Goal: Task Accomplishment & Management: Manage account settings

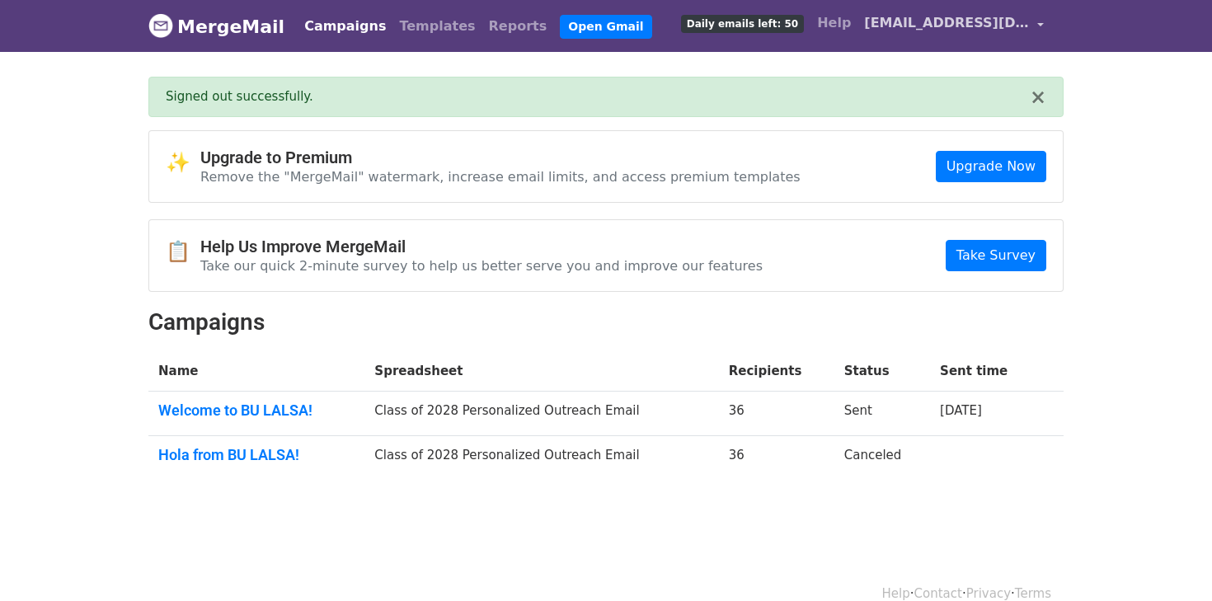
click at [991, 28] on span "[EMAIL_ADDRESS][DOMAIN_NAME]" at bounding box center [946, 23] width 165 height 20
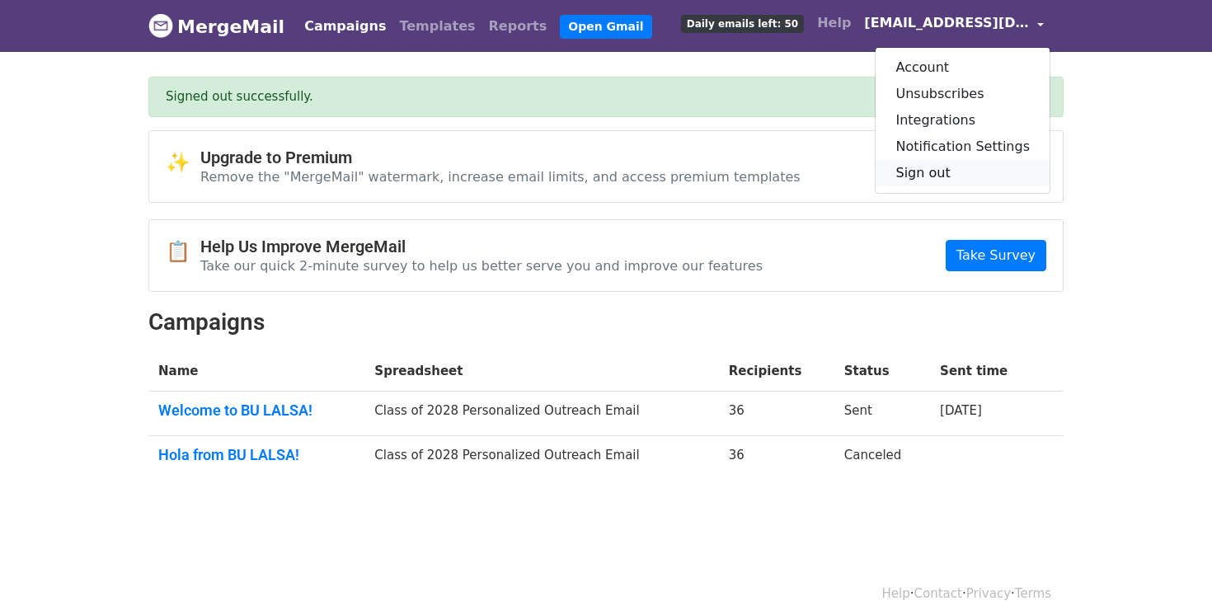
click at [957, 169] on link "Sign out" at bounding box center [963, 173] width 174 height 26
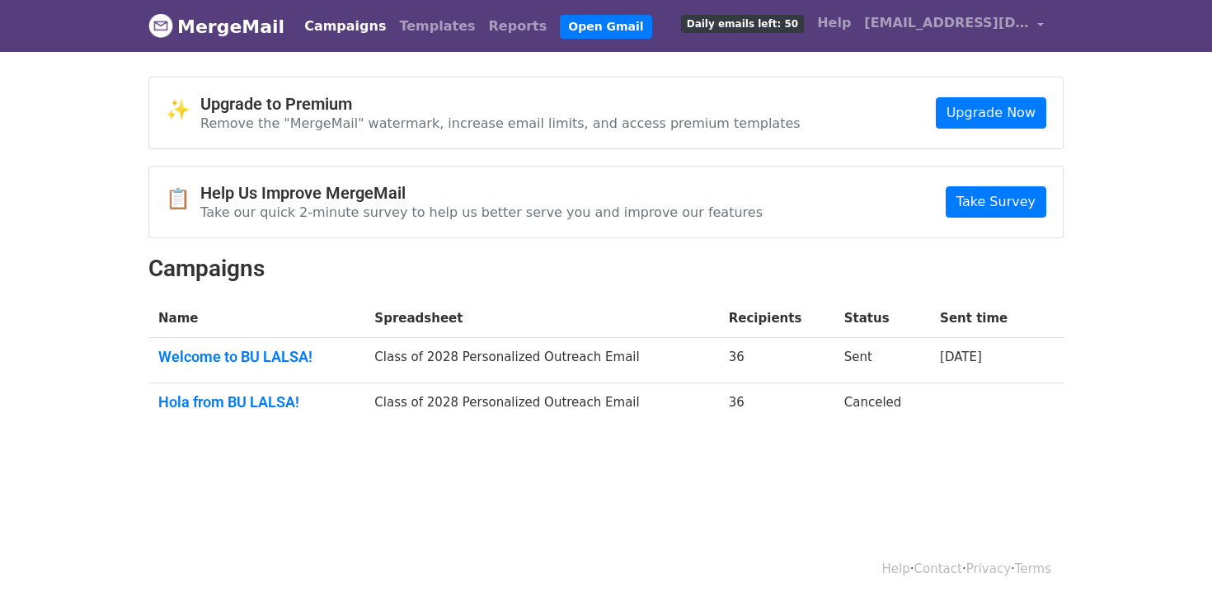
click at [351, 21] on link "Campaigns" at bounding box center [345, 26] width 95 height 33
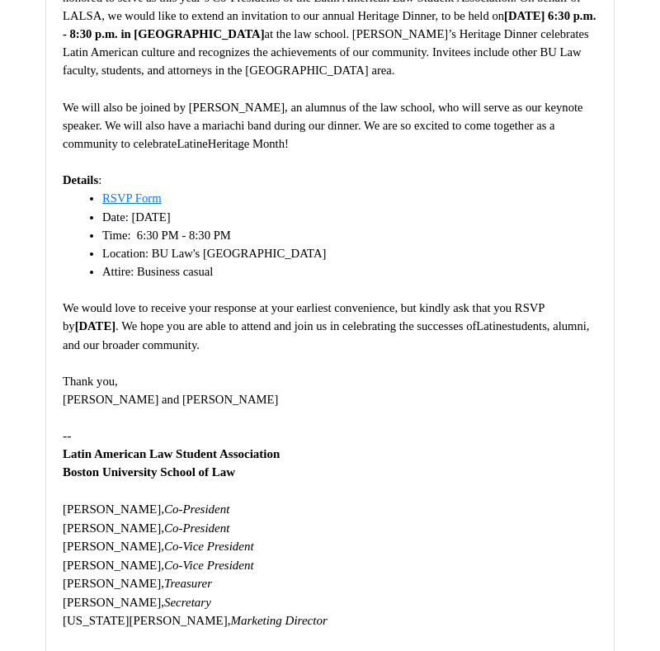
scroll to position [392, 0]
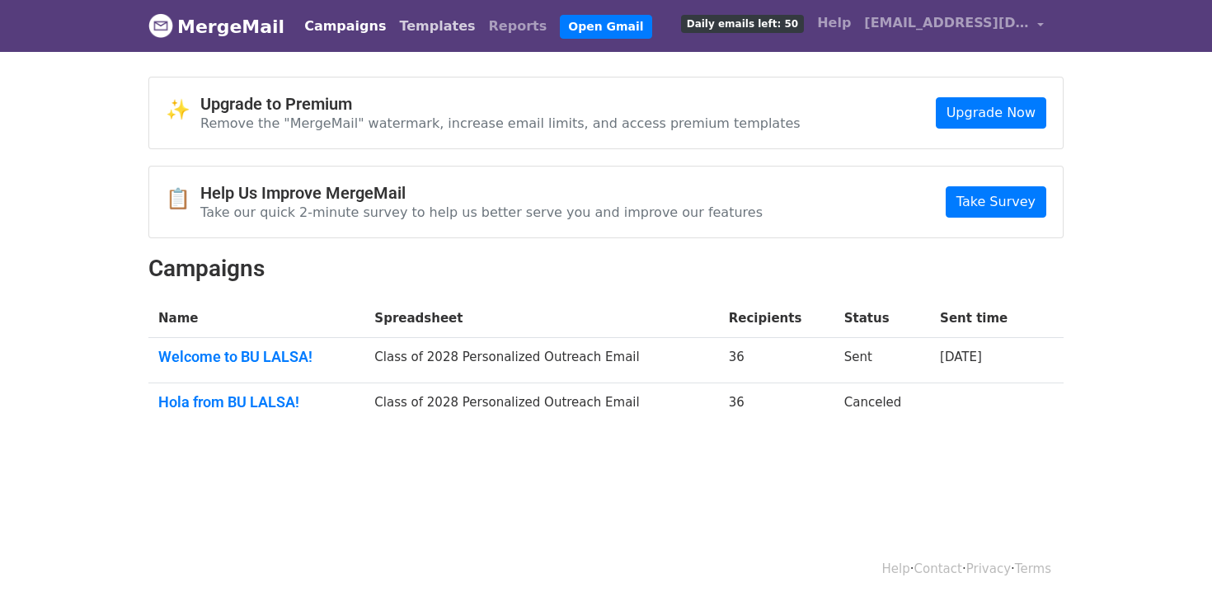
click at [410, 17] on link "Templates" at bounding box center [437, 26] width 89 height 33
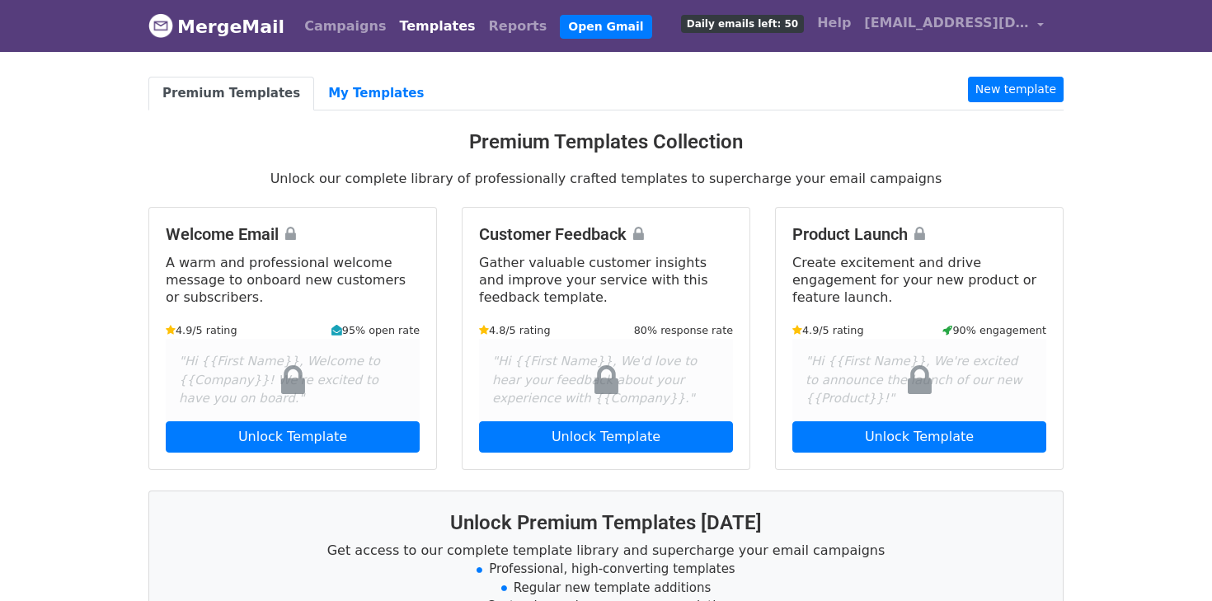
click at [362, 110] on div "Premium Templates My Templates New template Premium Templates Collection Unlock…" at bounding box center [606, 457] width 940 height 760
click at [355, 64] on body "MergeMail Campaigns Templates Reports Open Gmail Daily emails left: 50 Help bul…" at bounding box center [606, 451] width 1212 height 903
click at [337, 29] on link "Campaigns" at bounding box center [345, 26] width 95 height 33
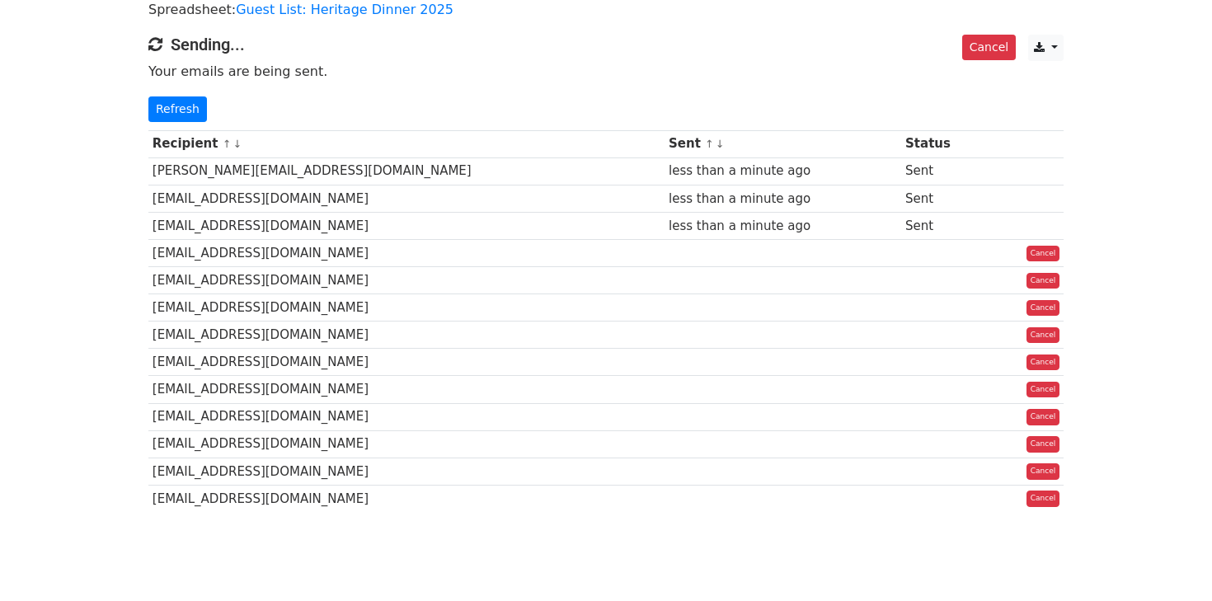
scroll to position [122, 0]
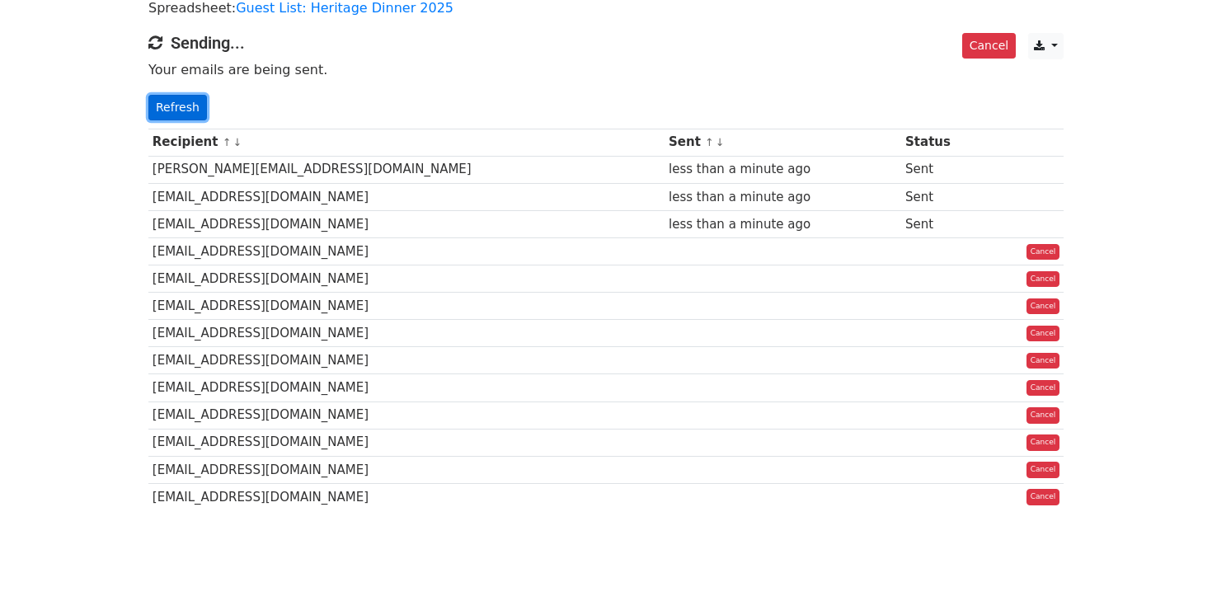
click at [183, 101] on link "Refresh" at bounding box center [177, 108] width 59 height 26
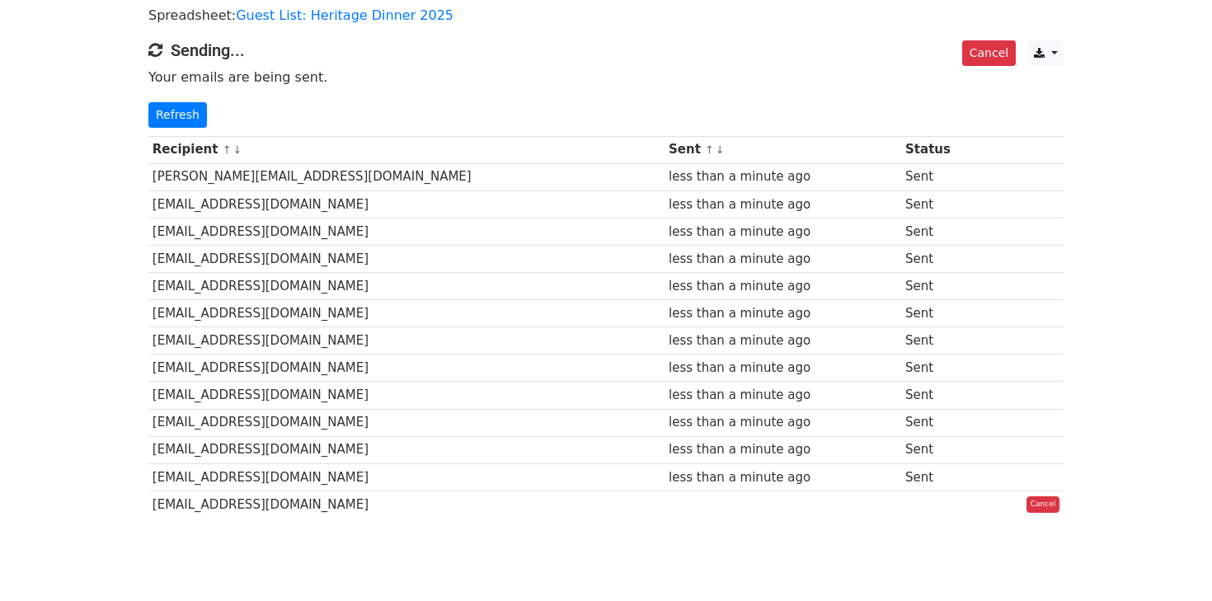
scroll to position [177, 0]
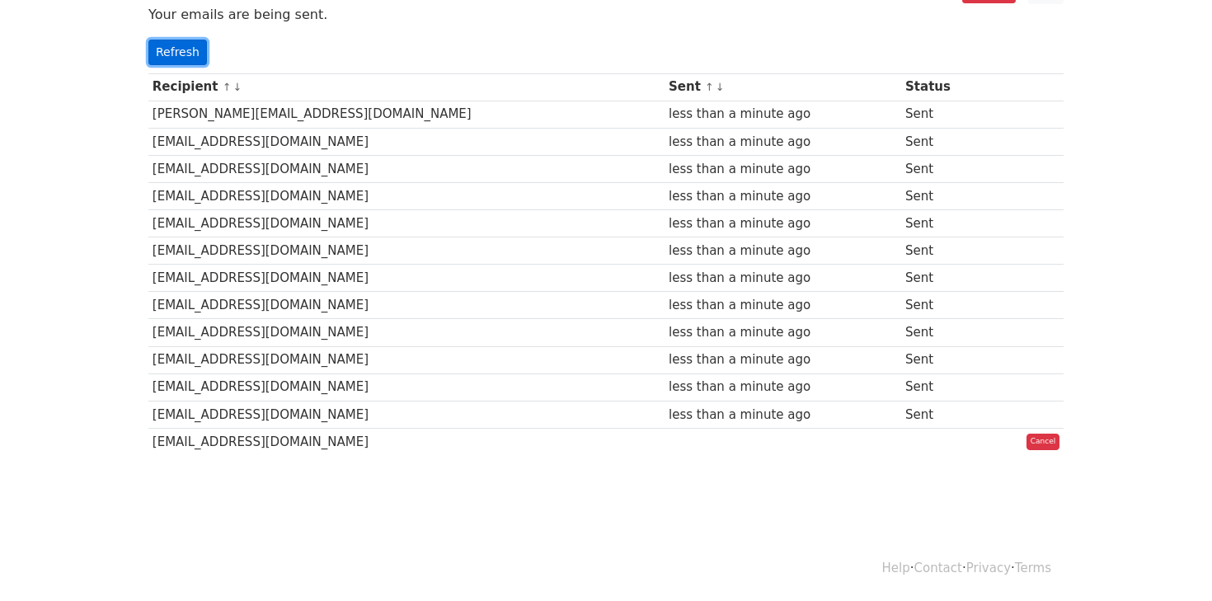
click at [188, 54] on link "Refresh" at bounding box center [177, 53] width 59 height 26
